Goal: Task Accomplishment & Management: Manage account settings

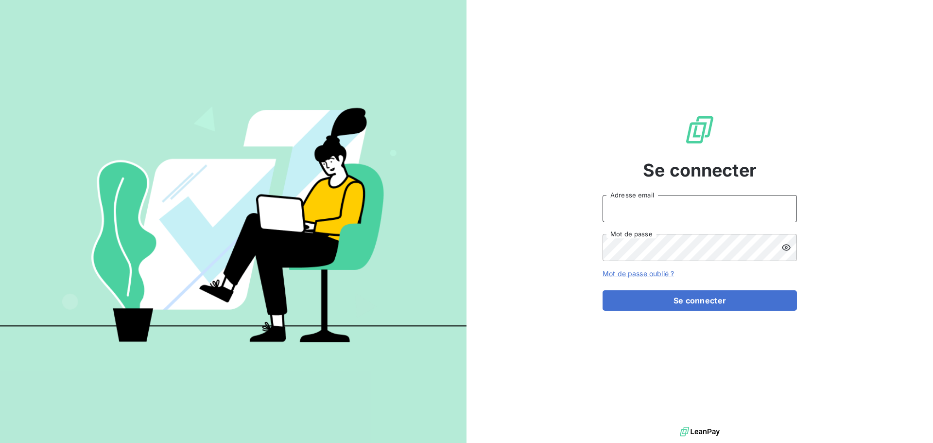
type input "[EMAIL_ADDRESS][DOMAIN_NAME]"
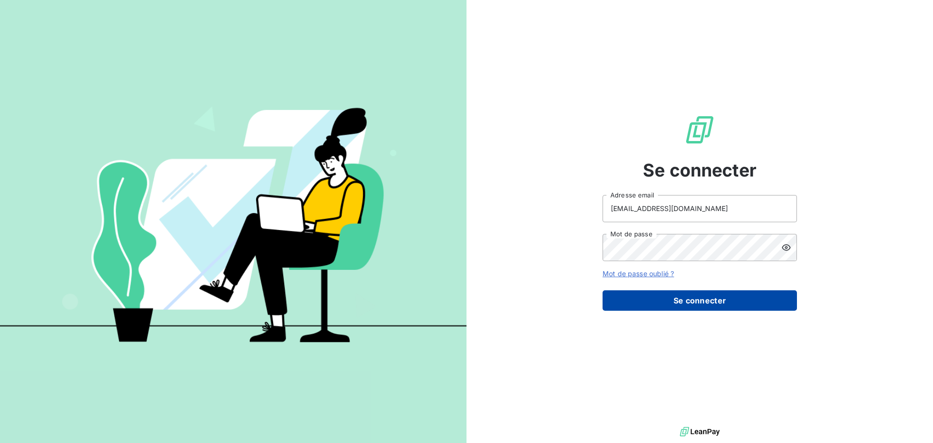
click at [706, 303] on button "Se connecter" at bounding box center [700, 300] width 194 height 20
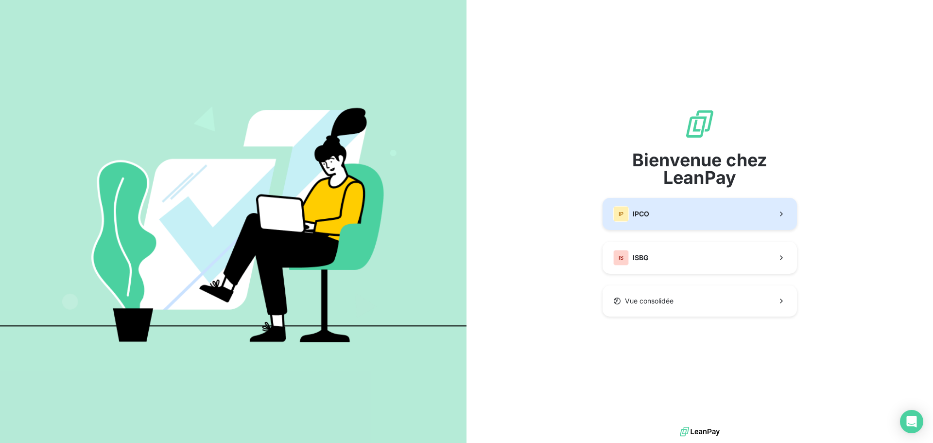
click at [708, 214] on button "IP IPCO" at bounding box center [700, 214] width 194 height 32
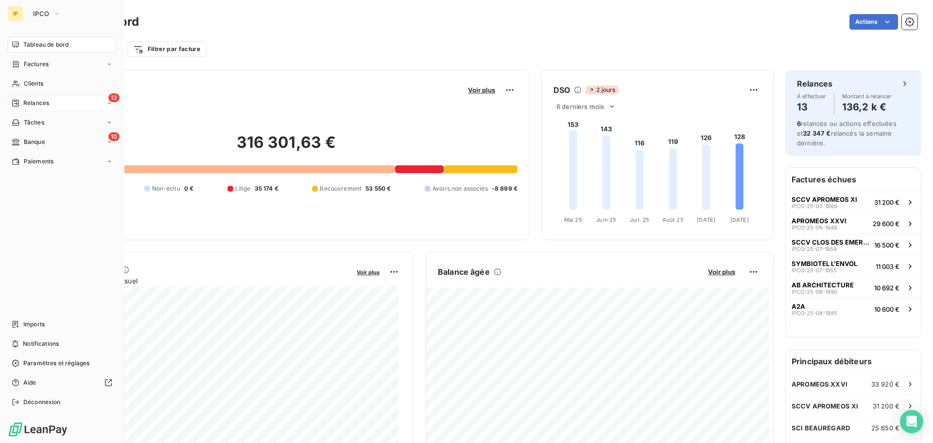
click at [51, 99] on div "13 Relances" at bounding box center [62, 103] width 108 height 16
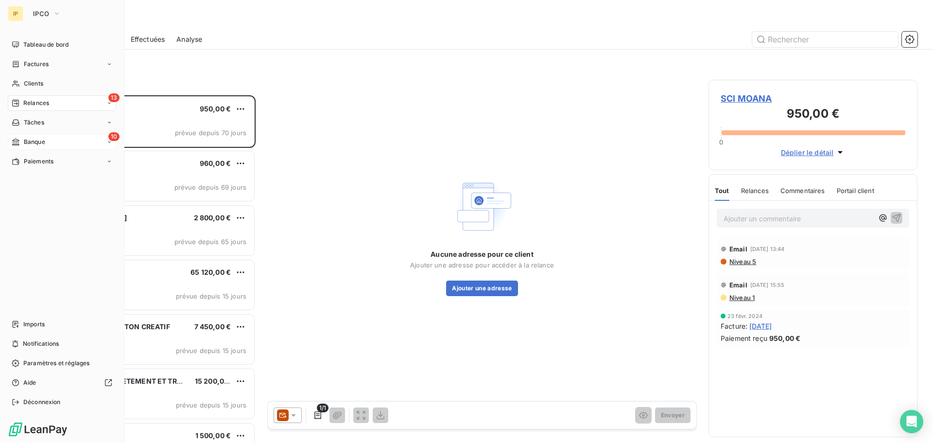
click at [42, 143] on span "Banque" at bounding box center [34, 142] width 21 height 9
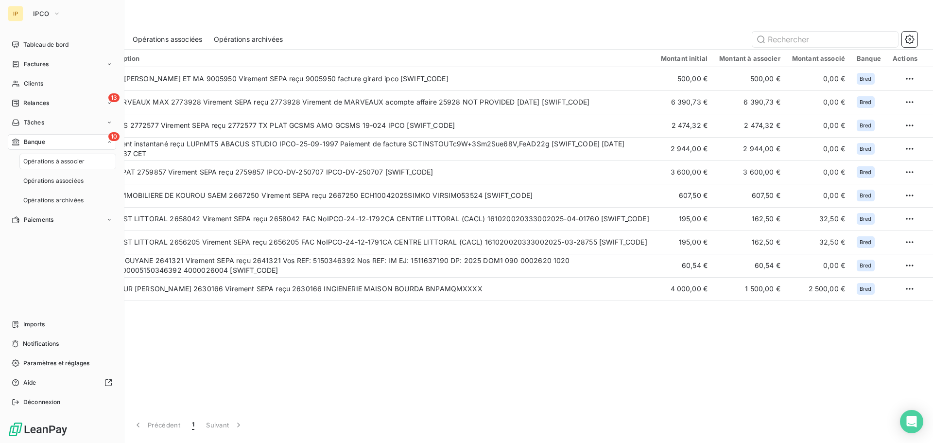
click at [46, 159] on span "Opérations à associer" at bounding box center [53, 161] width 61 height 9
click at [36, 42] on span "Tableau de bord" at bounding box center [45, 44] width 45 height 9
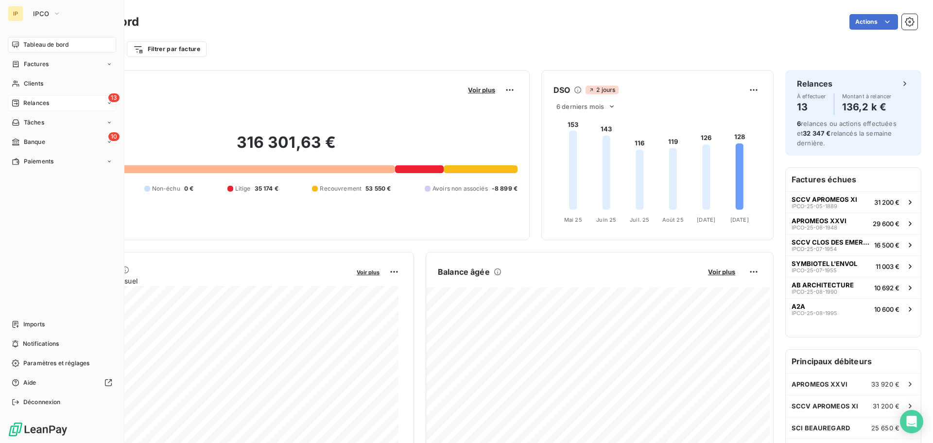
click at [26, 100] on span "Relances" at bounding box center [36, 103] width 26 height 9
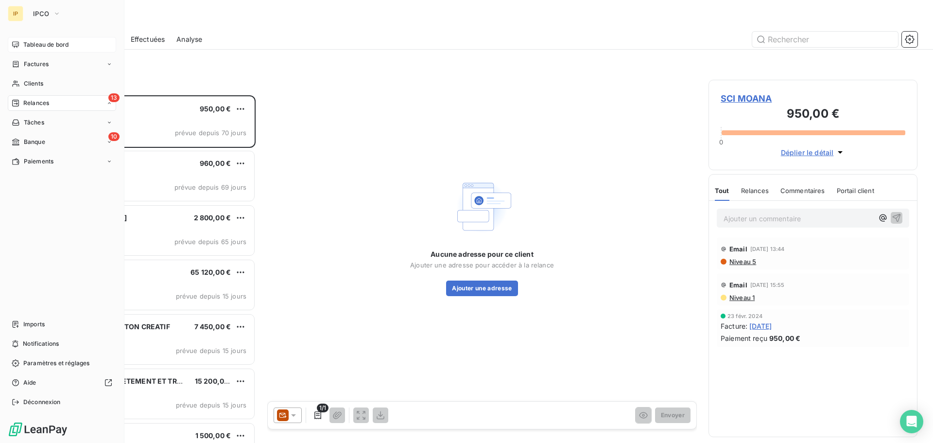
scroll to position [340, 202]
